Goal: Transaction & Acquisition: Purchase product/service

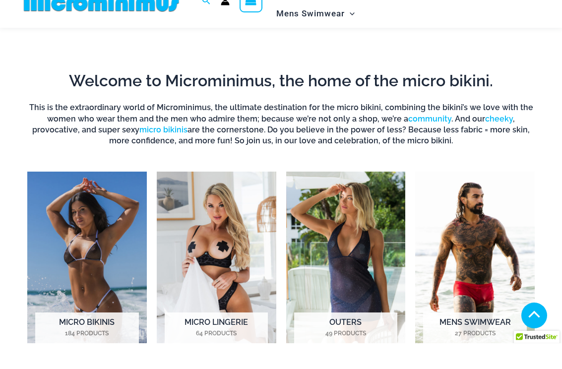
scroll to position [318, 0]
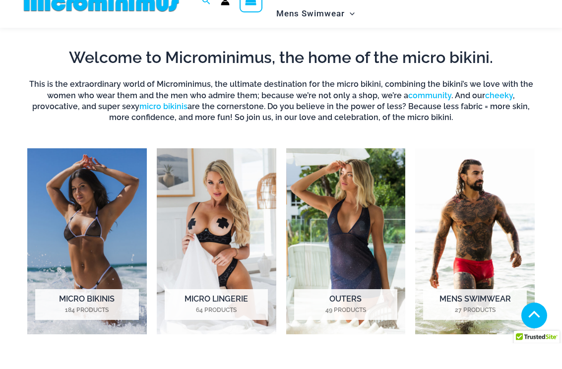
click at [67, 176] on img "Visit product category Micro Bikinis" at bounding box center [87, 267] width 120 height 187
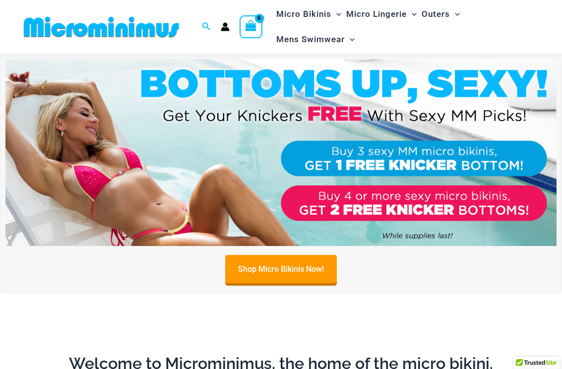
scroll to position [15, 0]
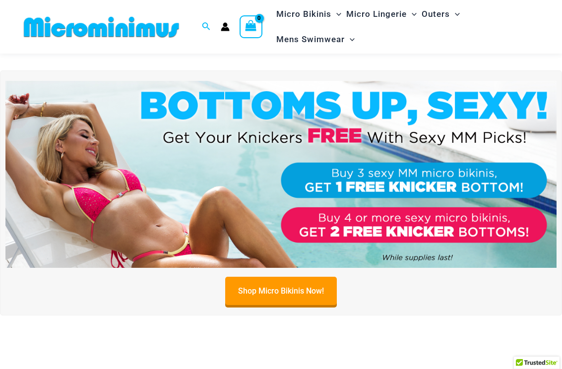
click at [105, 183] on img at bounding box center [281, 175] width 552 height 188
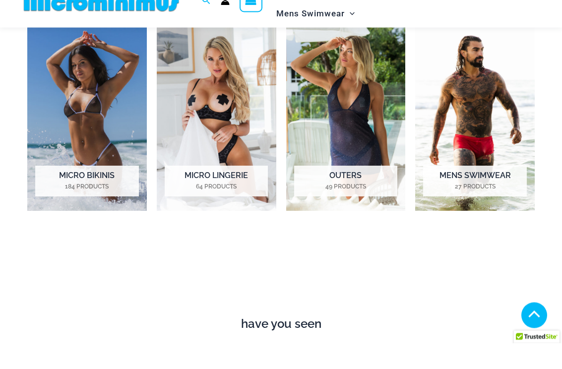
scroll to position [441, 0]
click at [52, 100] on img "Visit product category Micro Bikinis" at bounding box center [87, 144] width 120 height 187
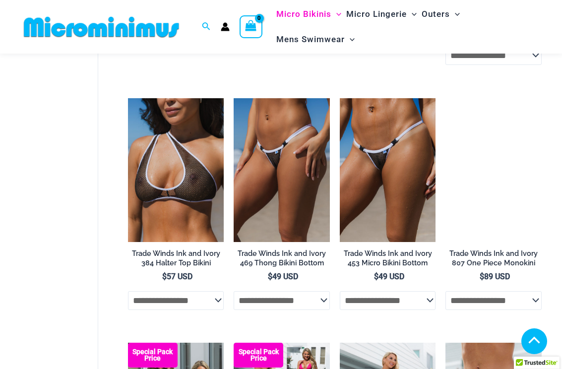
scroll to position [563, 0]
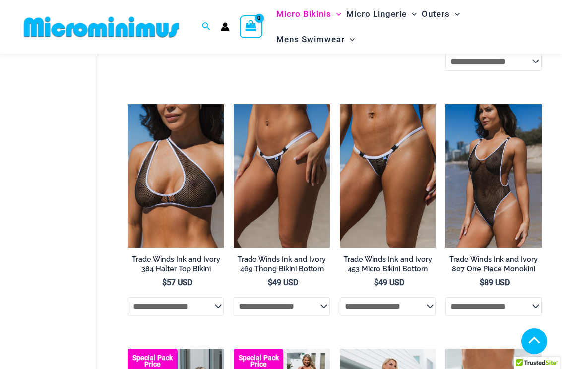
click at [446, 104] on img at bounding box center [446, 104] width 0 height 0
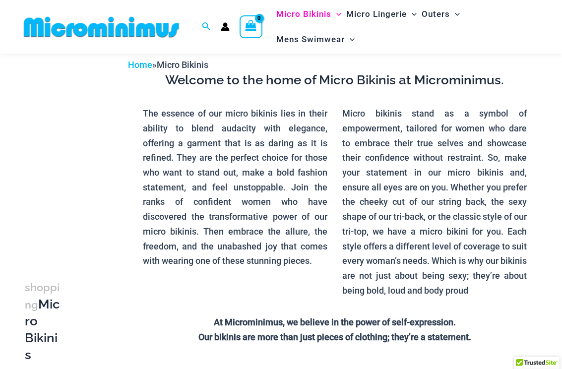
scroll to position [46, 0]
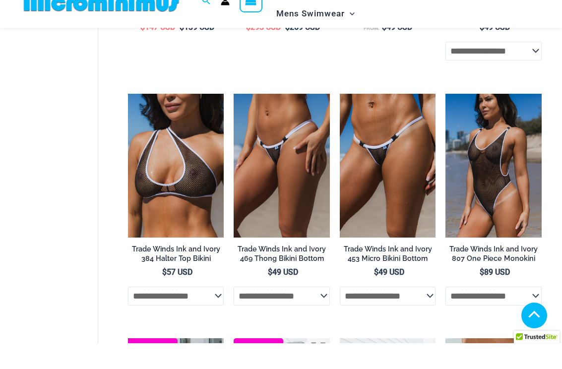
scroll to position [557, 0]
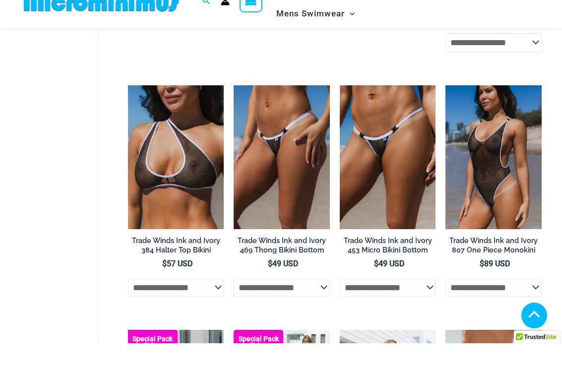
click at [446, 111] on img at bounding box center [446, 111] width 0 height 0
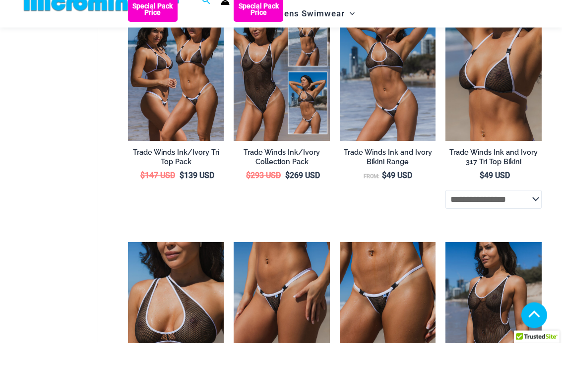
scroll to position [401, 0]
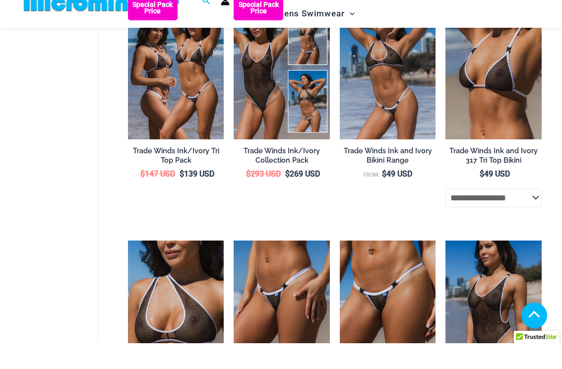
click at [446, 21] on img at bounding box center [446, 21] width 0 height 0
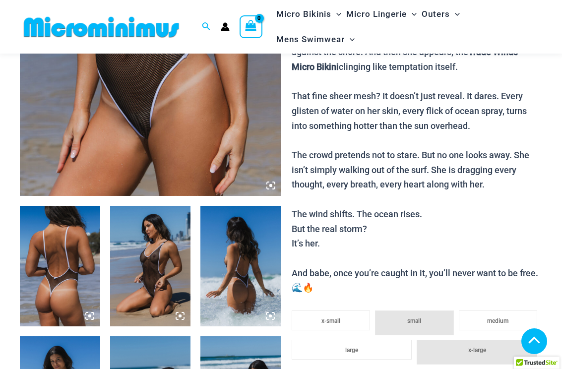
scroll to position [254, 0]
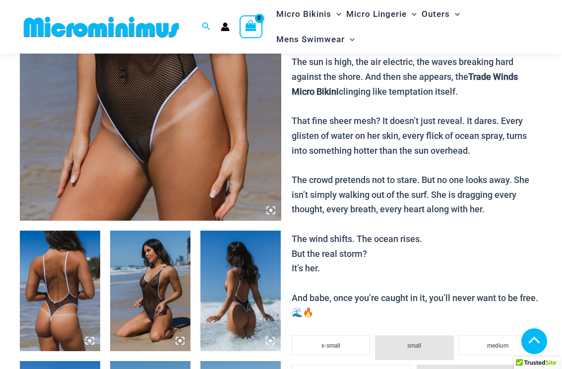
click at [213, 128] on img at bounding box center [151, 25] width 262 height 392
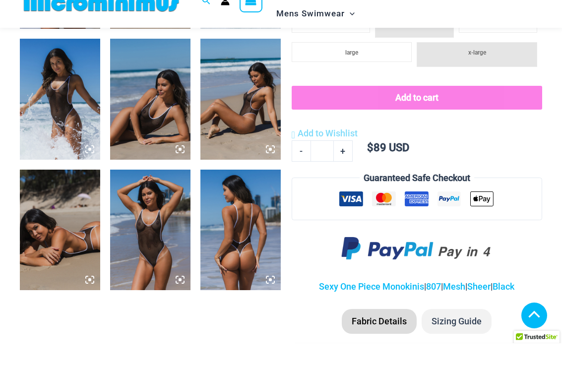
scroll to position [558, 0]
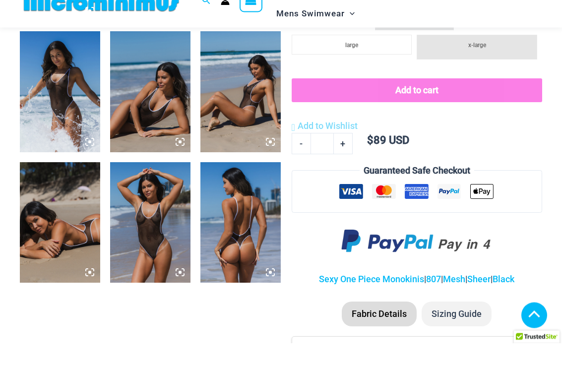
click at [160, 191] on img at bounding box center [150, 249] width 80 height 121
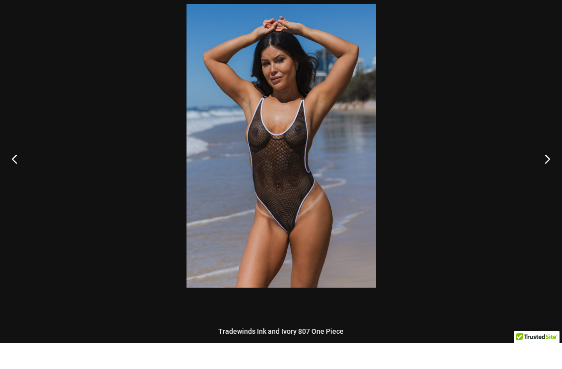
click at [308, 125] on img at bounding box center [282, 172] width 190 height 284
click at [307, 125] on img at bounding box center [282, 172] width 190 height 284
click at [303, 124] on img at bounding box center [282, 172] width 190 height 284
click at [302, 123] on img at bounding box center [282, 172] width 190 height 284
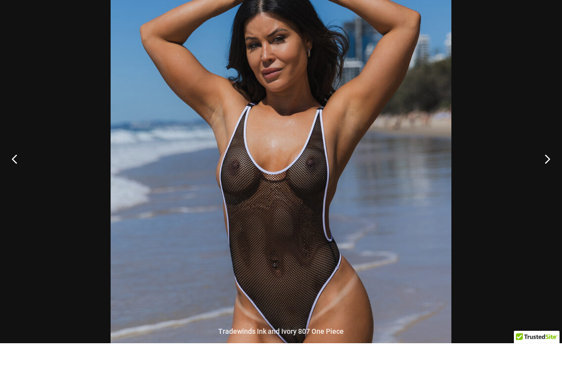
click at [310, 112] on img at bounding box center [281, 218] width 341 height 511
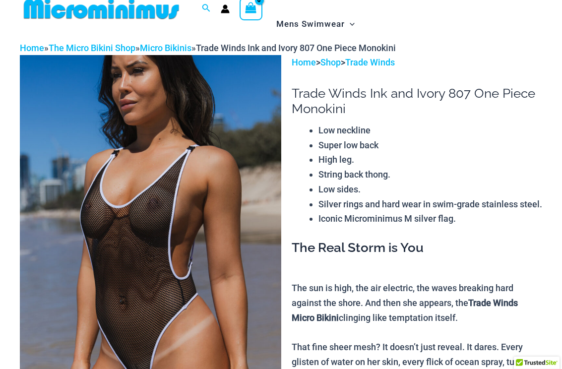
scroll to position [0, 0]
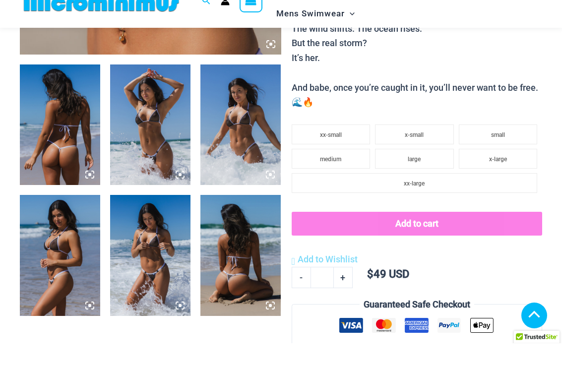
scroll to position [437, 0]
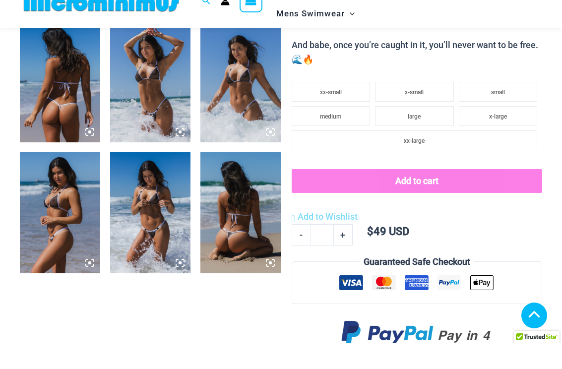
click at [164, 194] on img at bounding box center [150, 238] width 80 height 121
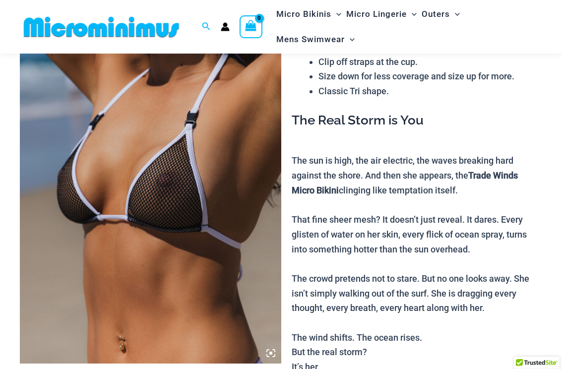
scroll to position [0, 0]
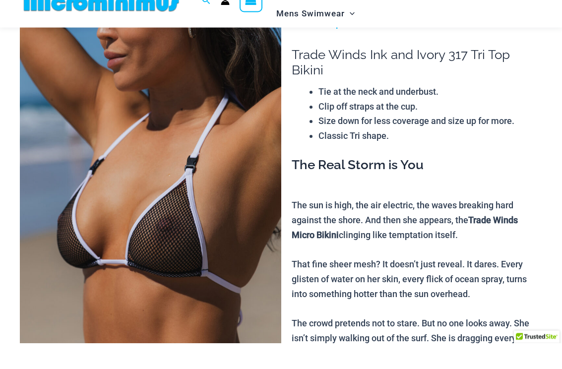
click at [185, 122] on img at bounding box center [151, 239] width 262 height 392
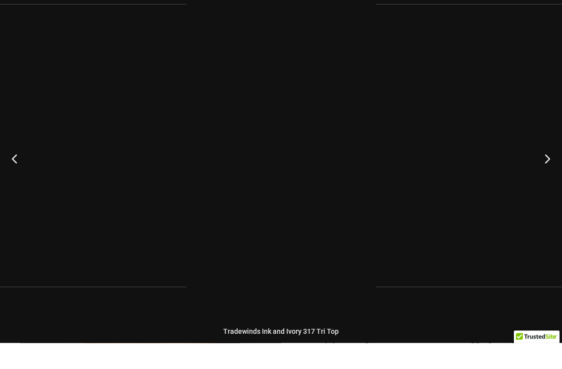
scroll to position [41, 0]
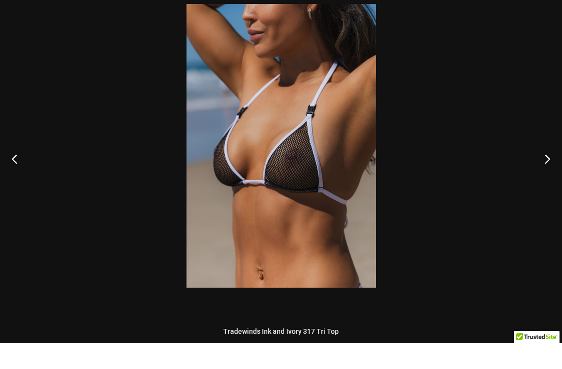
click at [344, 100] on img at bounding box center [282, 172] width 190 height 284
click at [343, 100] on img at bounding box center [282, 172] width 190 height 284
click at [302, 121] on img at bounding box center [282, 172] width 190 height 284
click at [302, 120] on img at bounding box center [282, 172] width 190 height 284
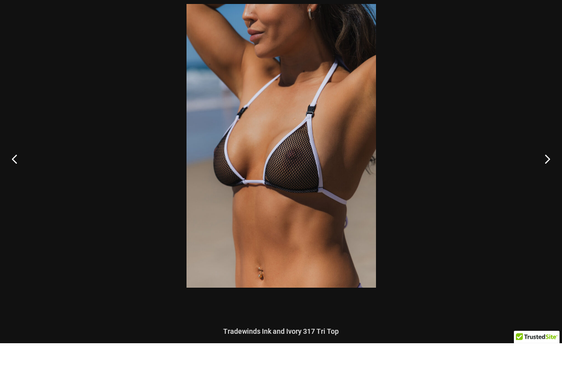
click at [301, 119] on img at bounding box center [282, 172] width 190 height 284
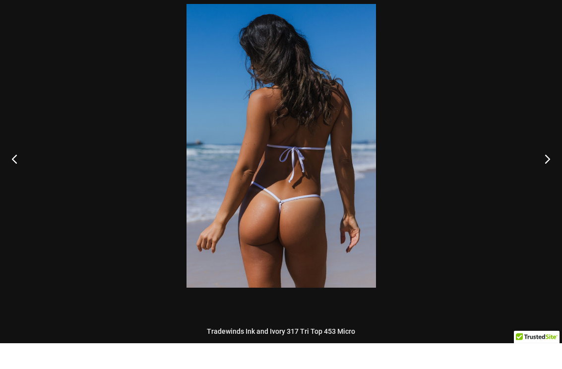
click at [298, 122] on img at bounding box center [282, 172] width 190 height 284
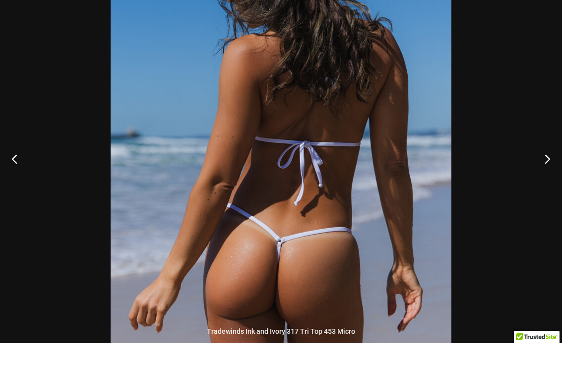
click at [489, 71] on div at bounding box center [281, 184] width 562 height 369
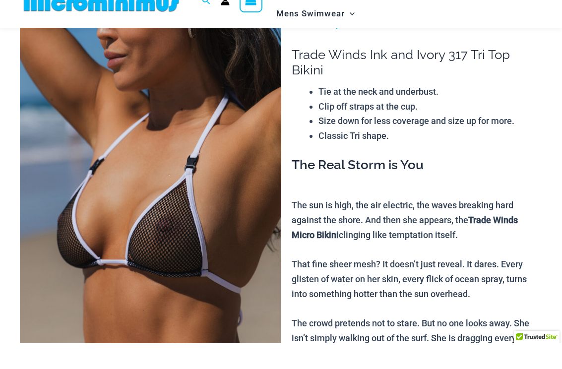
scroll to position [0, 0]
